Goal: Find specific page/section: Find specific page/section

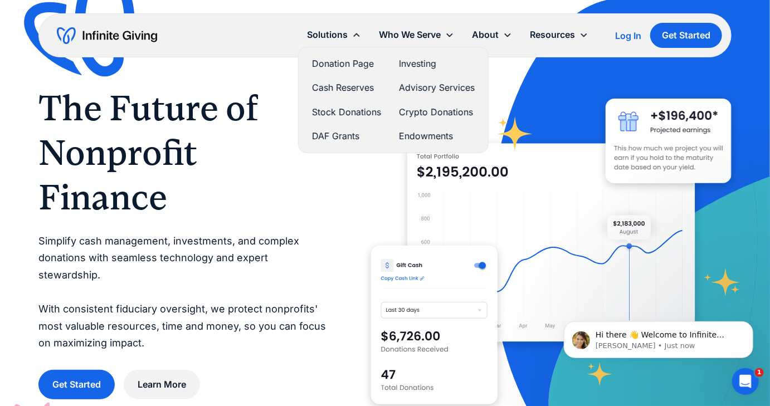
click at [329, 137] on link "DAF Grants" at bounding box center [346, 136] width 69 height 15
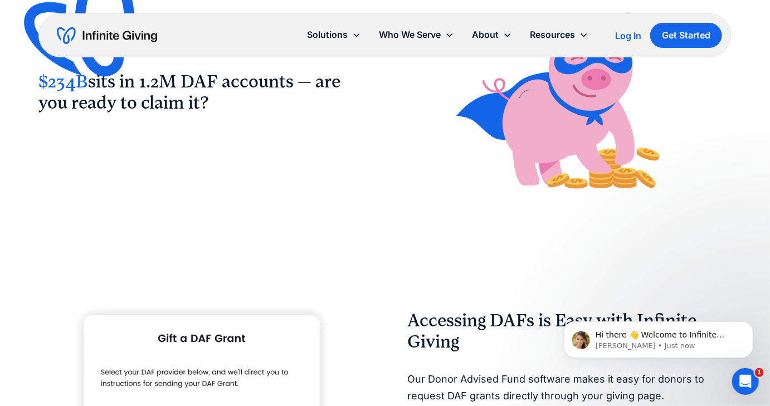
scroll to position [775, 0]
